Goal: Entertainment & Leisure: Consume media (video, audio)

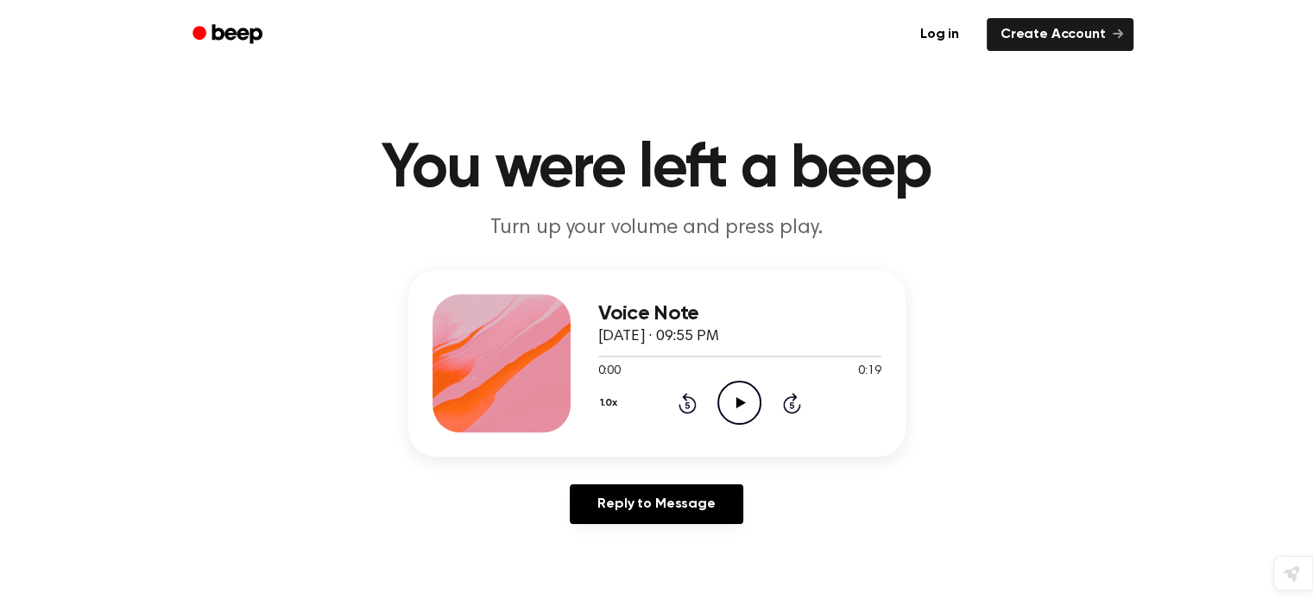
click at [736, 391] on icon "Play Audio" at bounding box center [739, 403] width 44 height 44
click at [753, 407] on icon "Play Audio" at bounding box center [739, 403] width 44 height 44
click at [736, 400] on icon at bounding box center [740, 402] width 9 height 11
click at [745, 417] on icon "Play Audio" at bounding box center [739, 403] width 44 height 44
